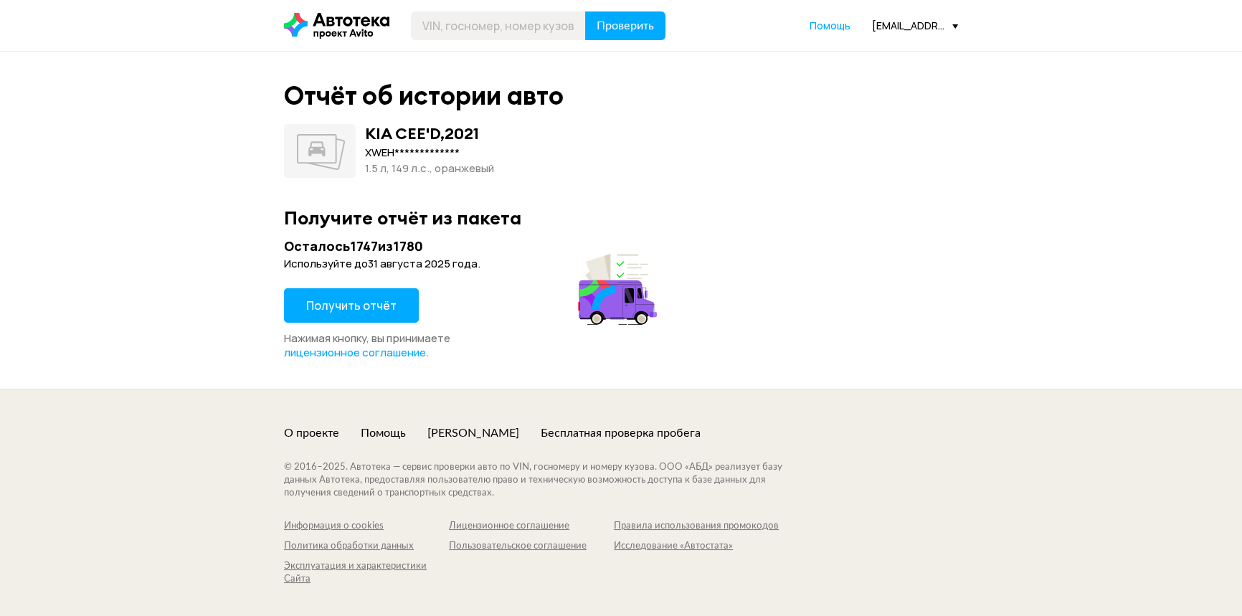
click at [367, 308] on span "Получить отчёт" at bounding box center [351, 306] width 90 height 16
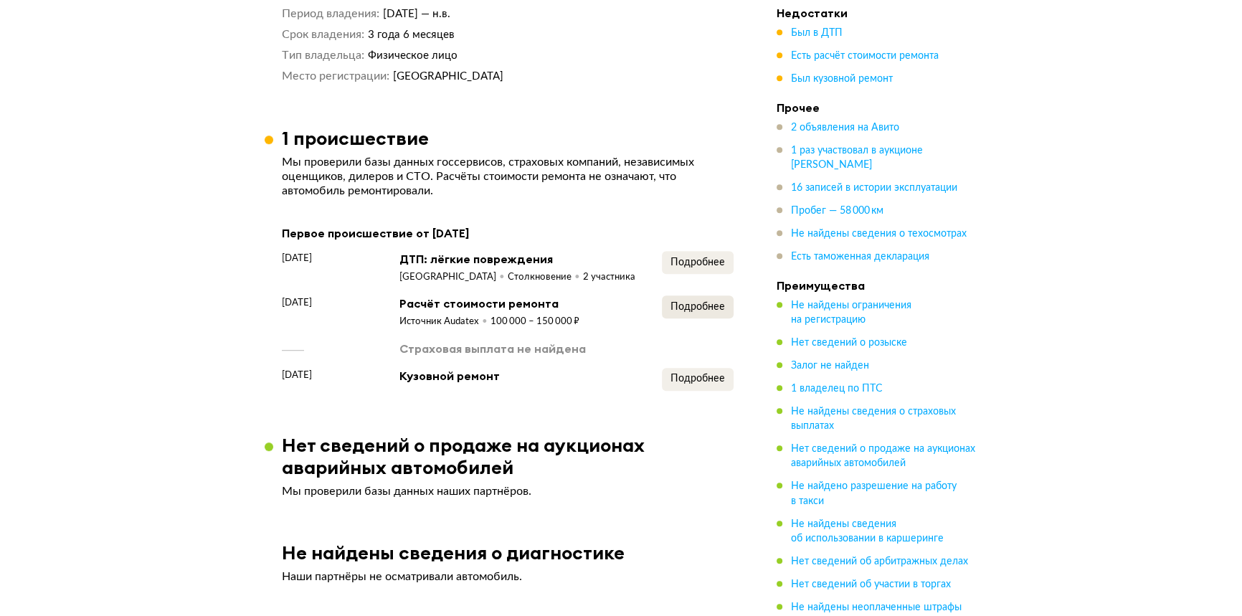
scroll to position [1238, 0]
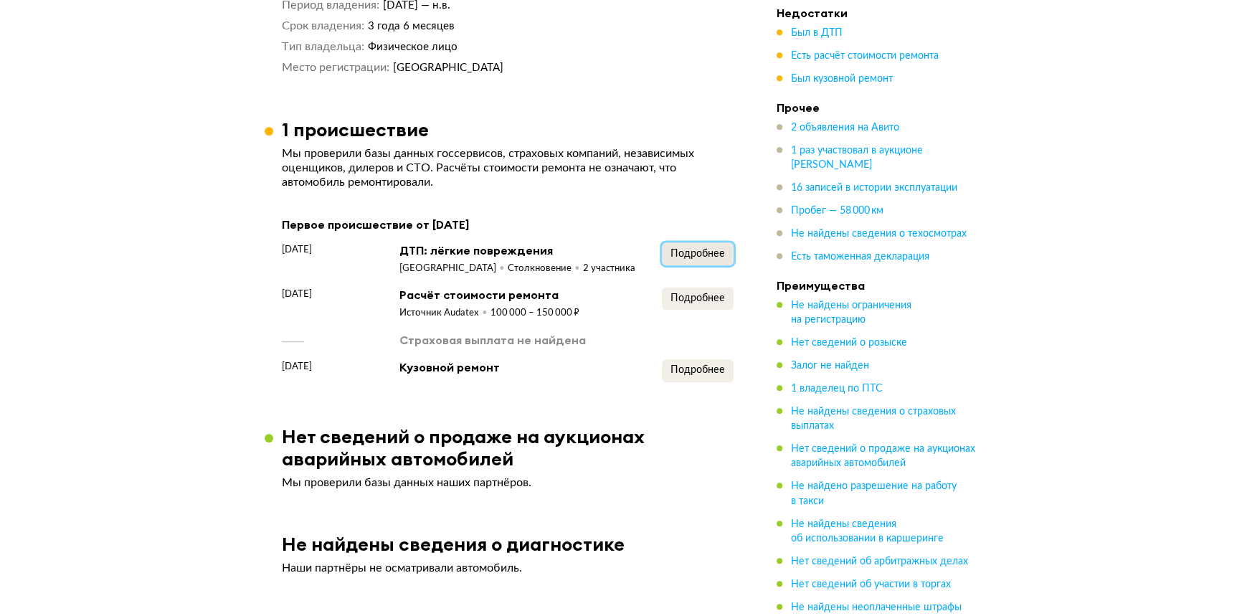
click at [703, 259] on span "Подробнее" at bounding box center [697, 254] width 54 height 10
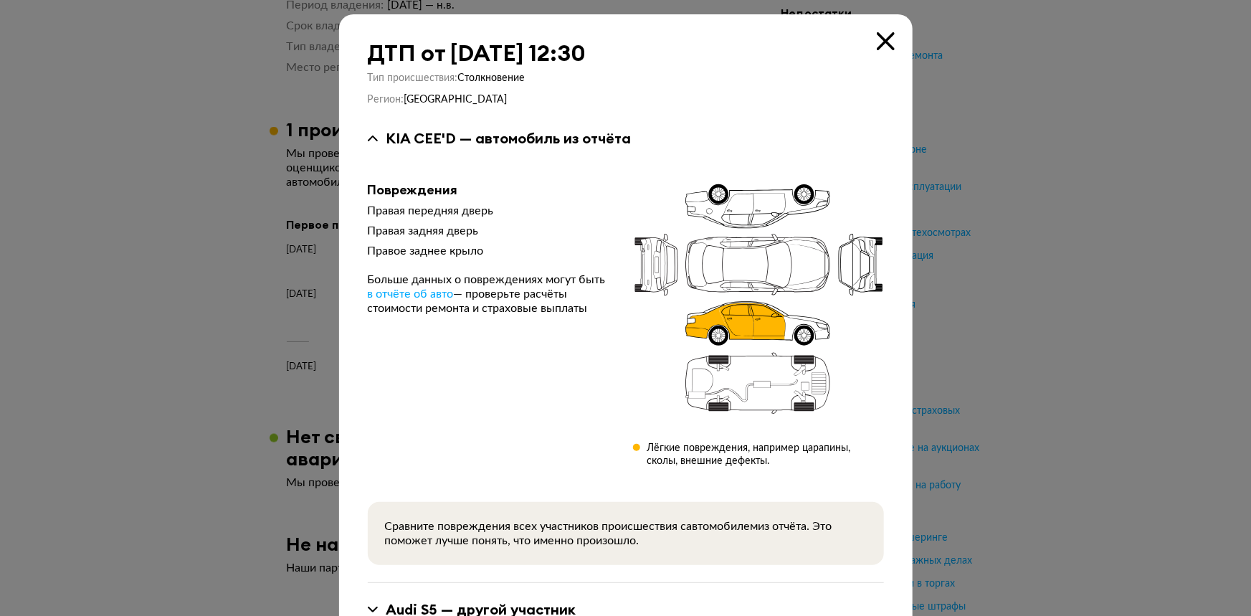
click at [882, 42] on icon at bounding box center [886, 41] width 18 height 18
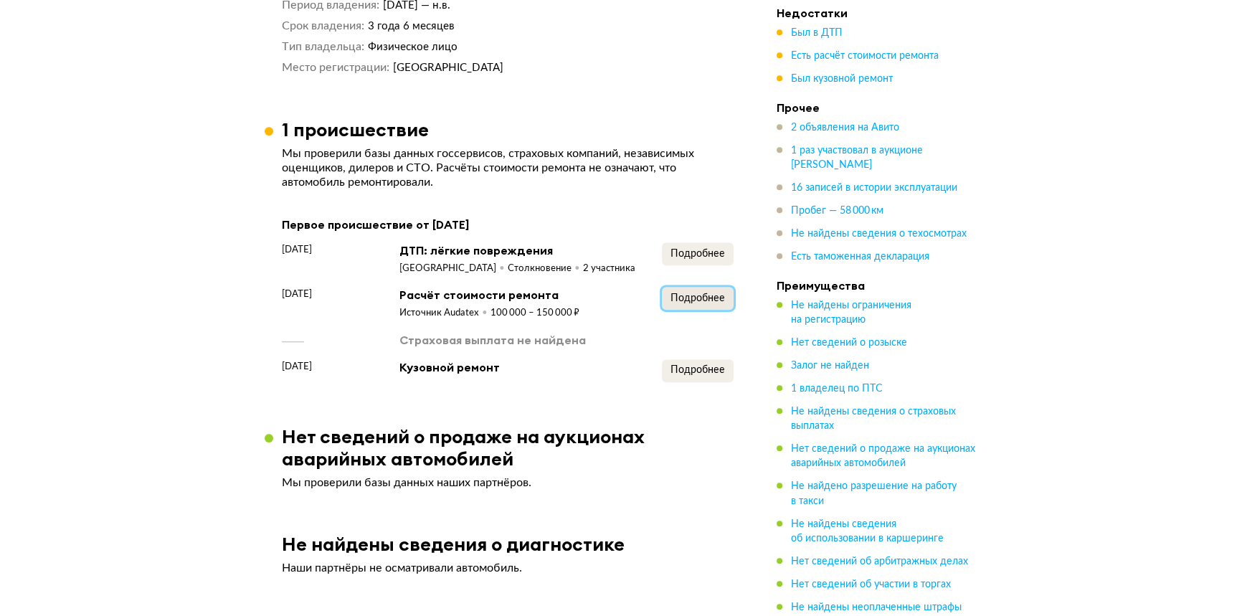
click at [696, 303] on span "Подробнее" at bounding box center [697, 298] width 54 height 10
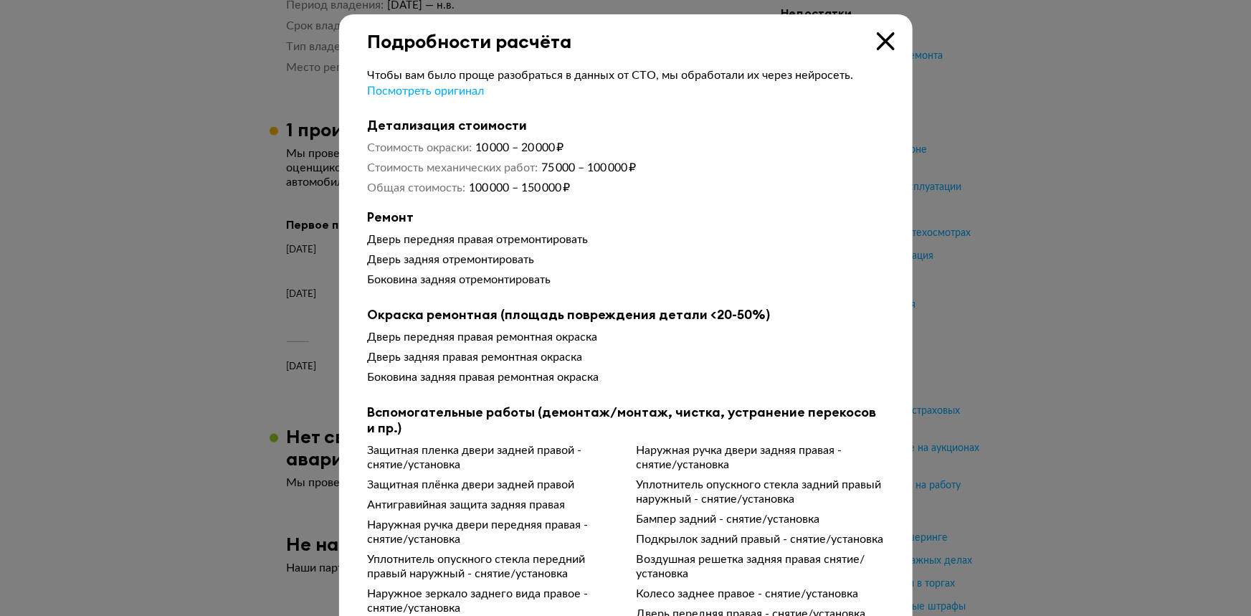
click at [882, 42] on icon at bounding box center [886, 41] width 18 height 18
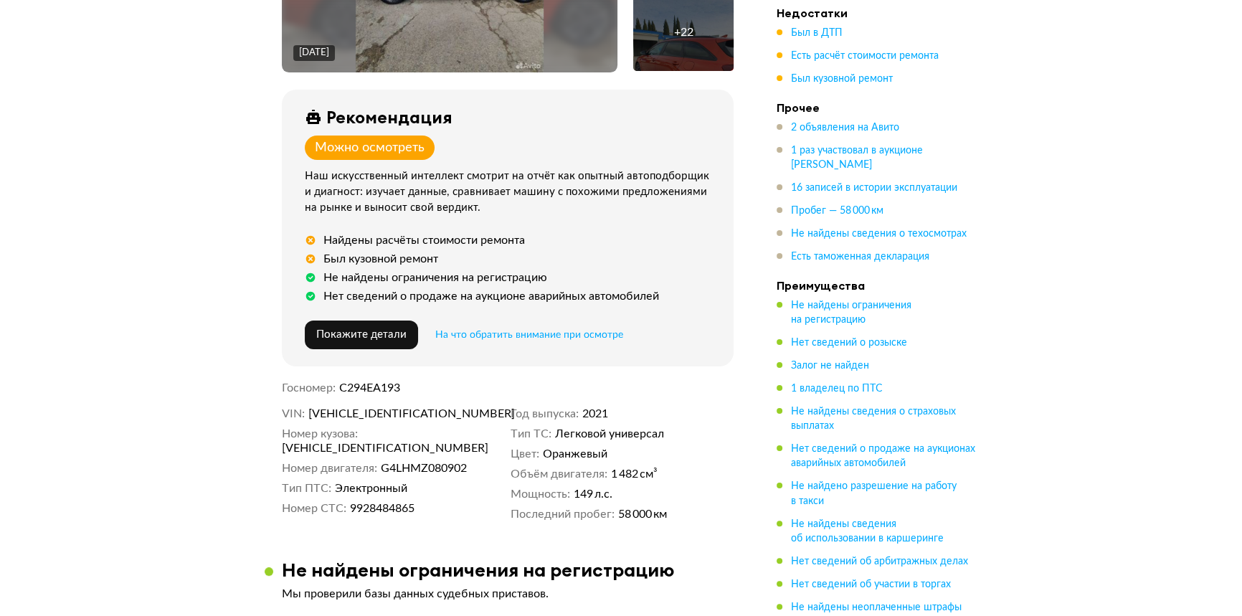
scroll to position [456, 0]
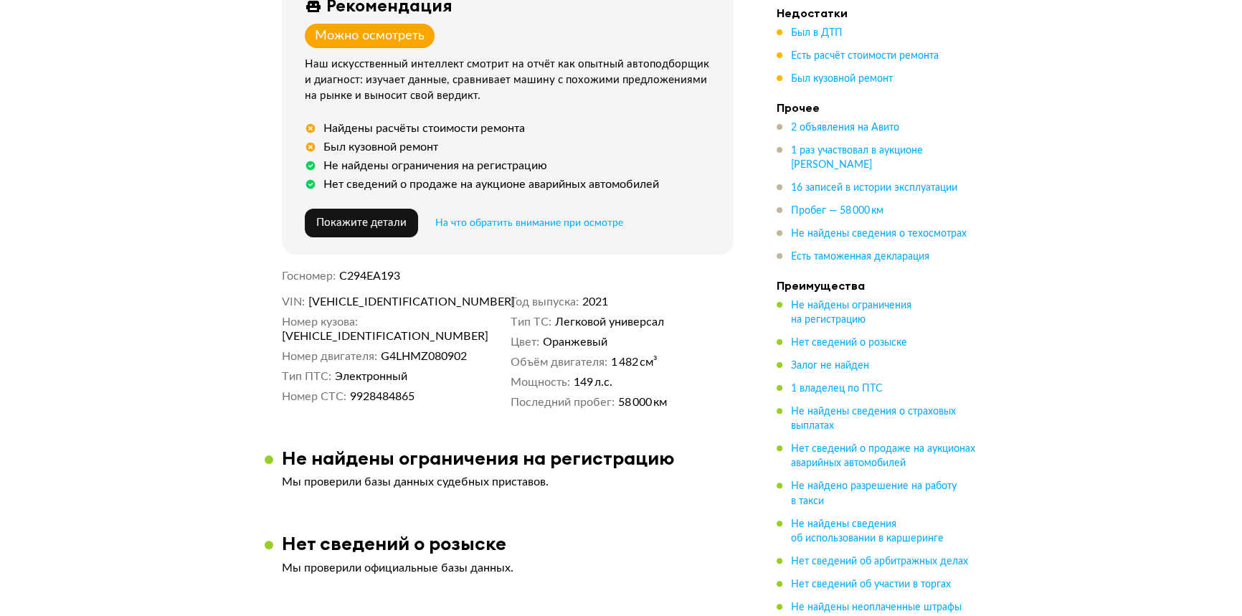
click at [394, 307] on span "[VEHICLE_IDENTIFICATION_NUMBER]" at bounding box center [390, 302] width 165 height 14
copy span "[VEHICLE_IDENTIFICATION_NUMBER]"
